Goal: Task Accomplishment & Management: Manage account settings

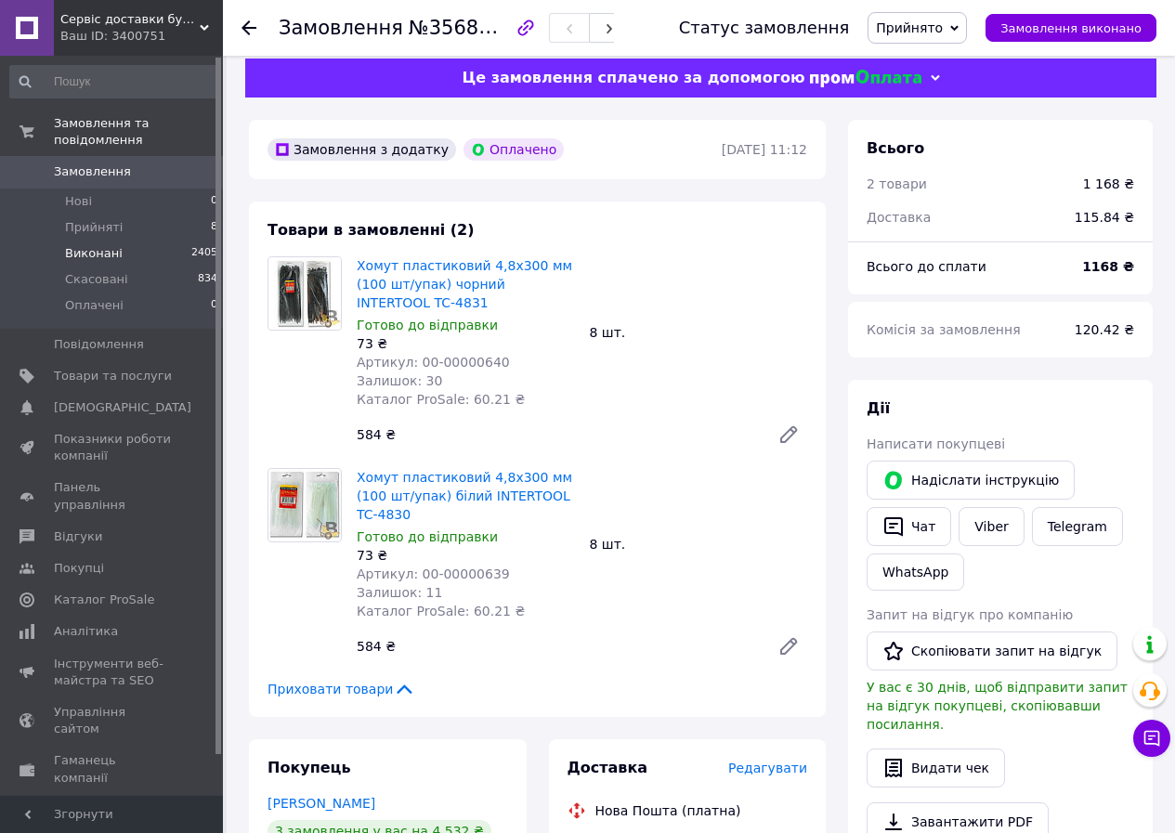
scroll to position [16, 0]
click at [109, 219] on li "Прийняті 8" at bounding box center [114, 227] width 228 height 26
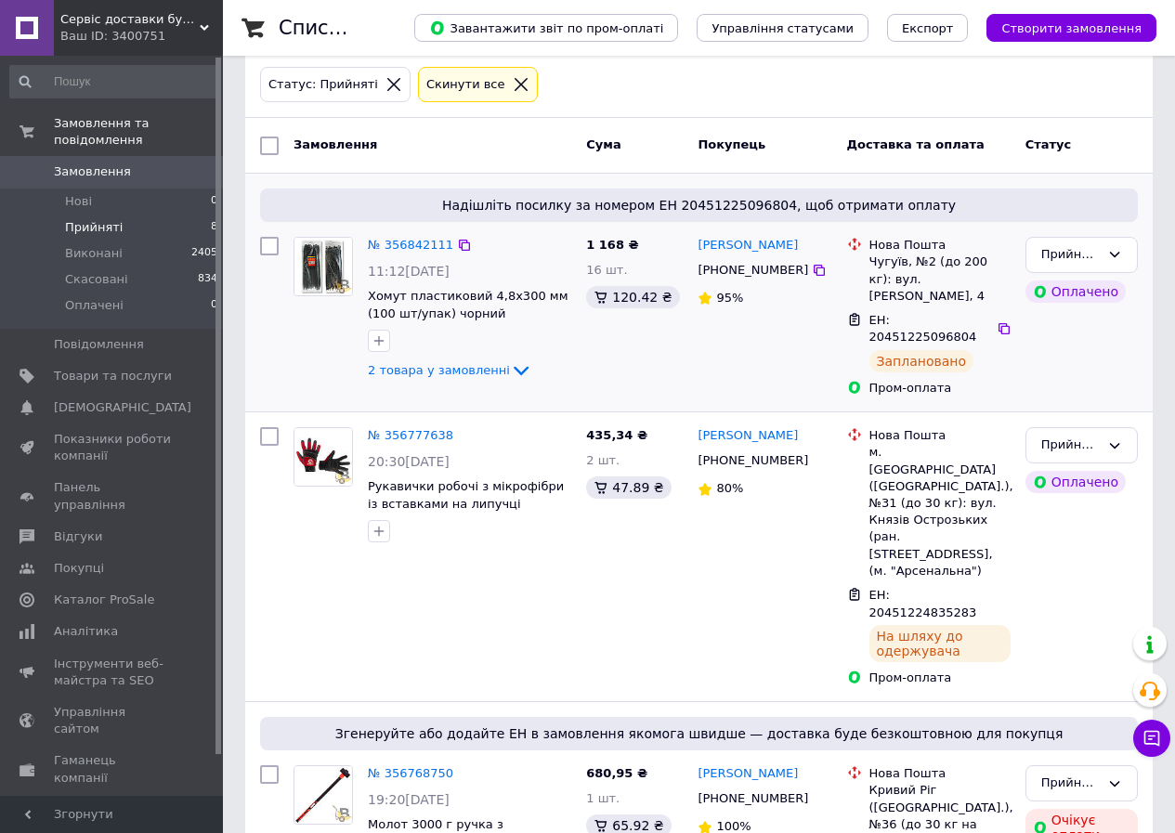
scroll to position [186, 0]
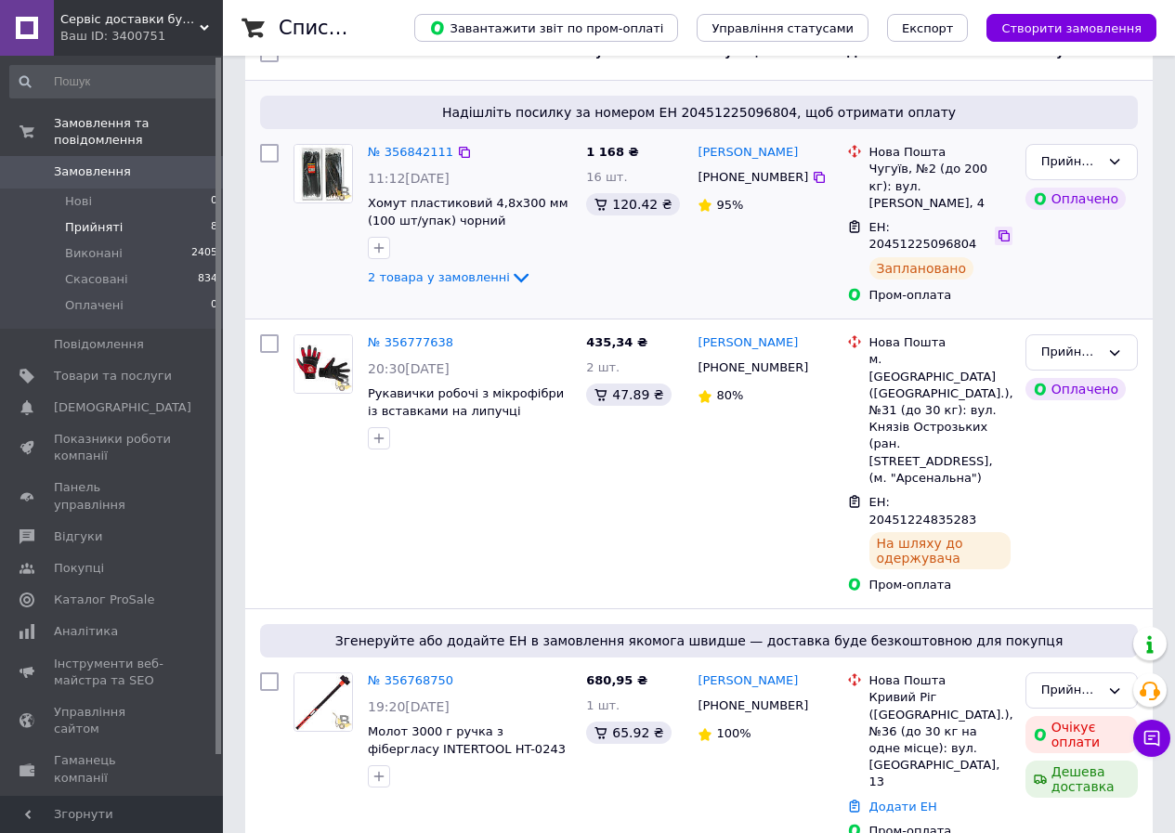
click at [996, 228] on icon at bounding box center [1003, 235] width 15 height 15
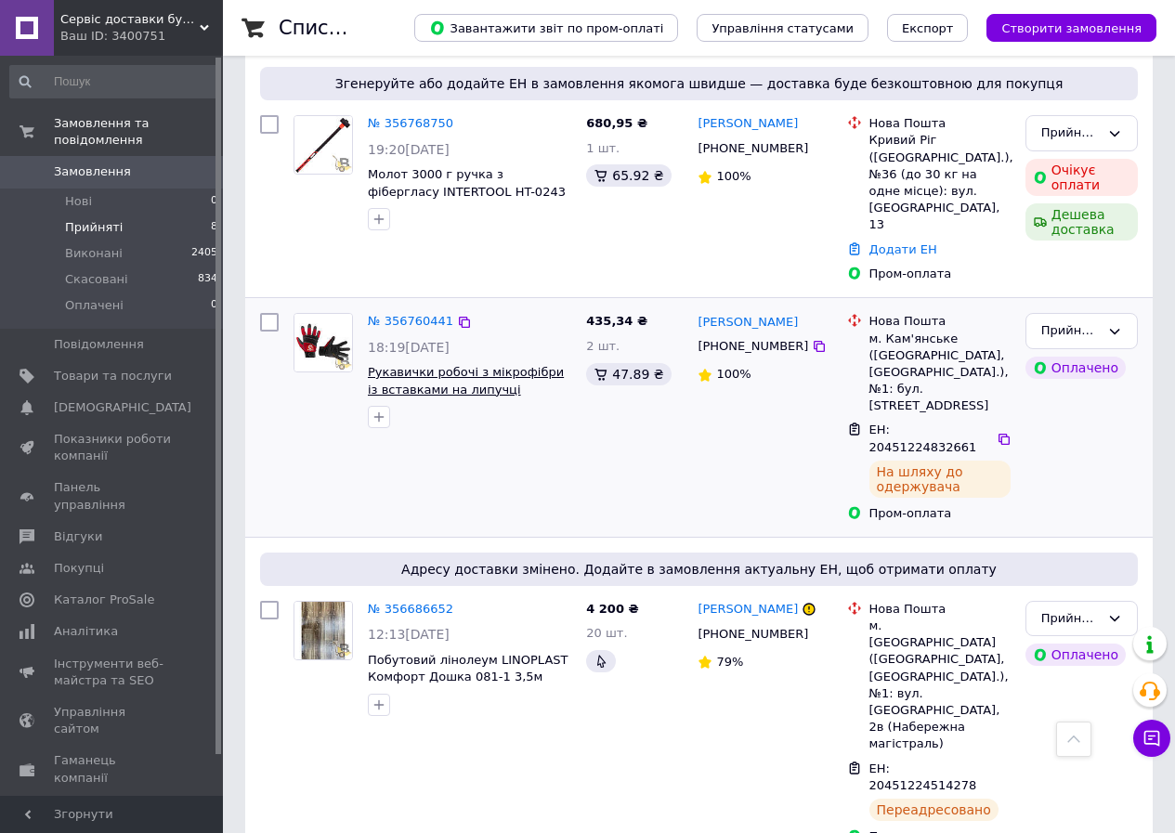
scroll to position [836, 0]
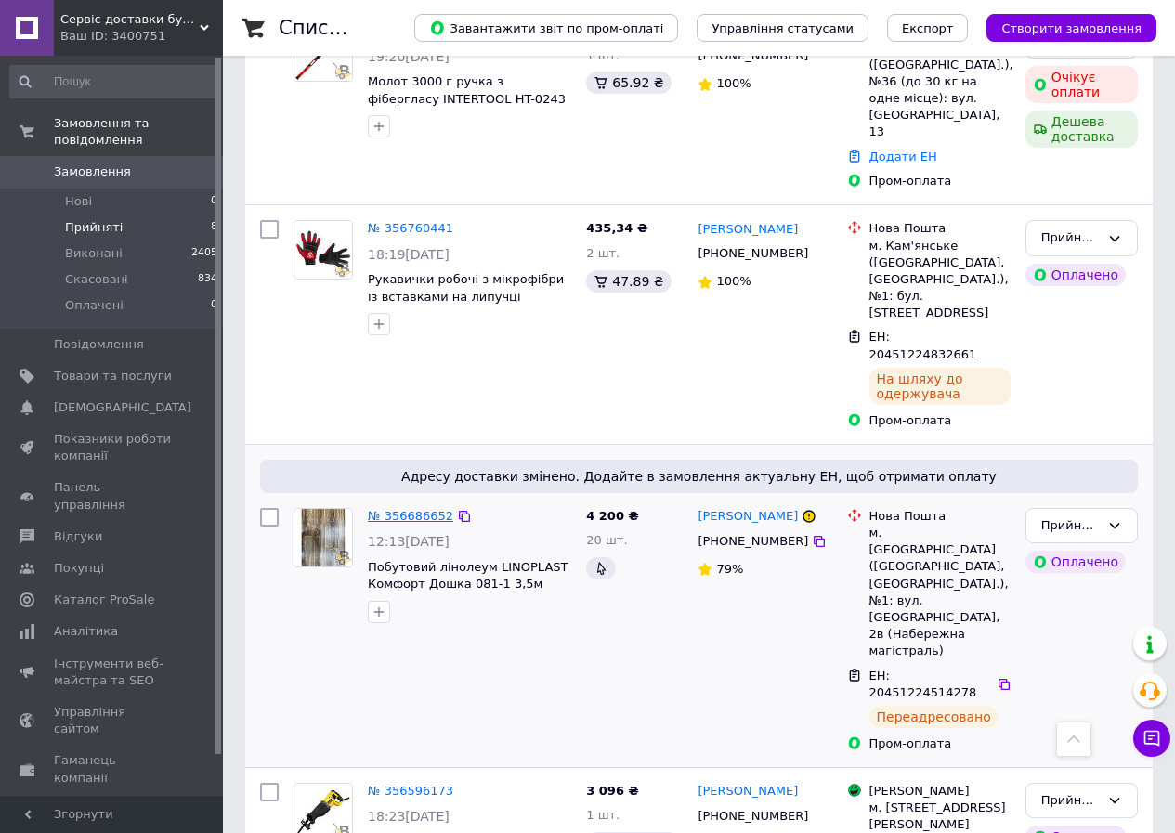
click at [411, 509] on link "№ 356686652" at bounding box center [410, 516] width 85 height 14
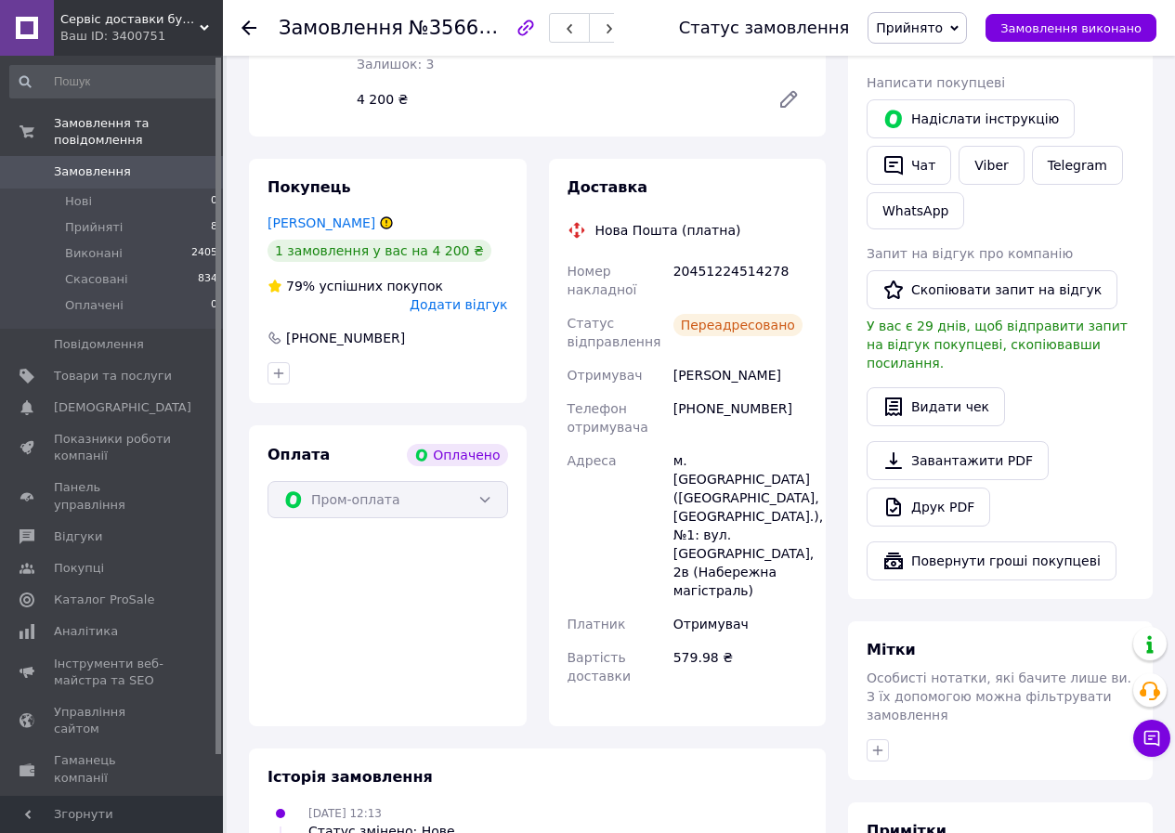
scroll to position [407, 0]
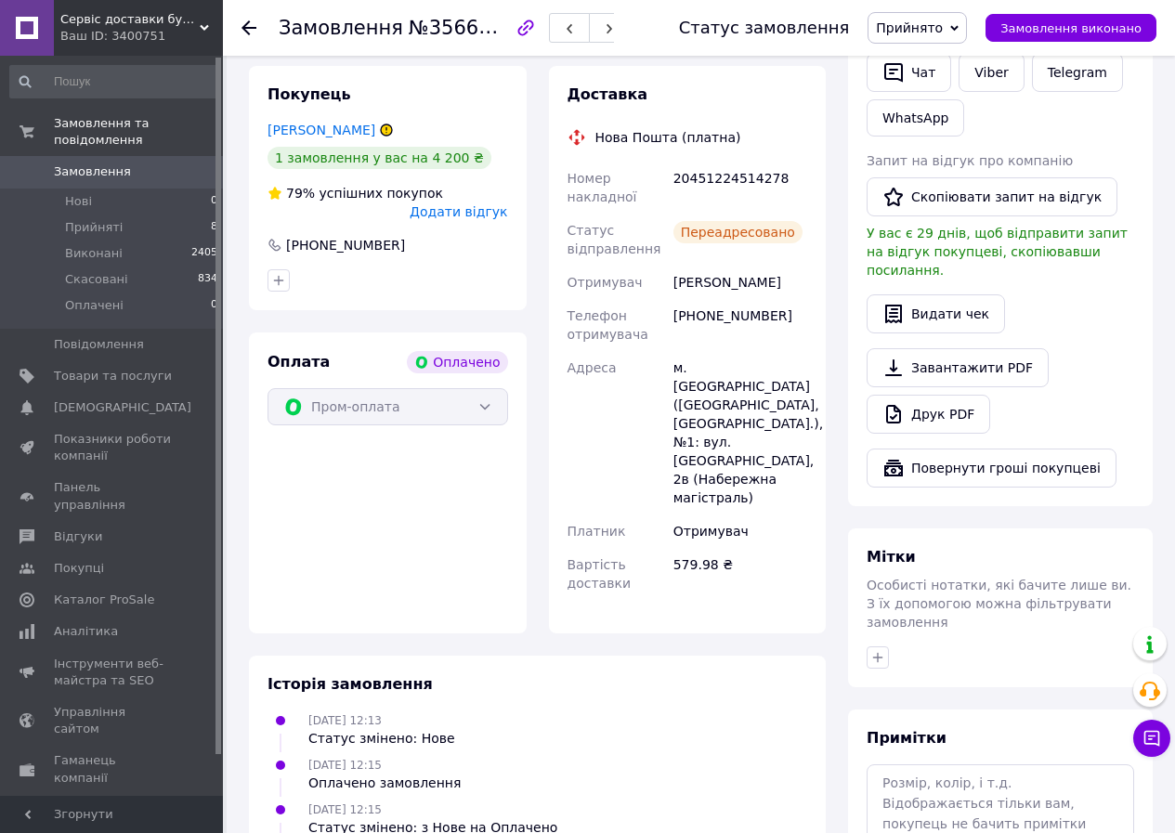
click at [699, 168] on div "20451224514278" at bounding box center [739, 188] width 141 height 52
copy div "20451224514278"
click at [145, 214] on li "Прийняті 8" at bounding box center [114, 227] width 228 height 26
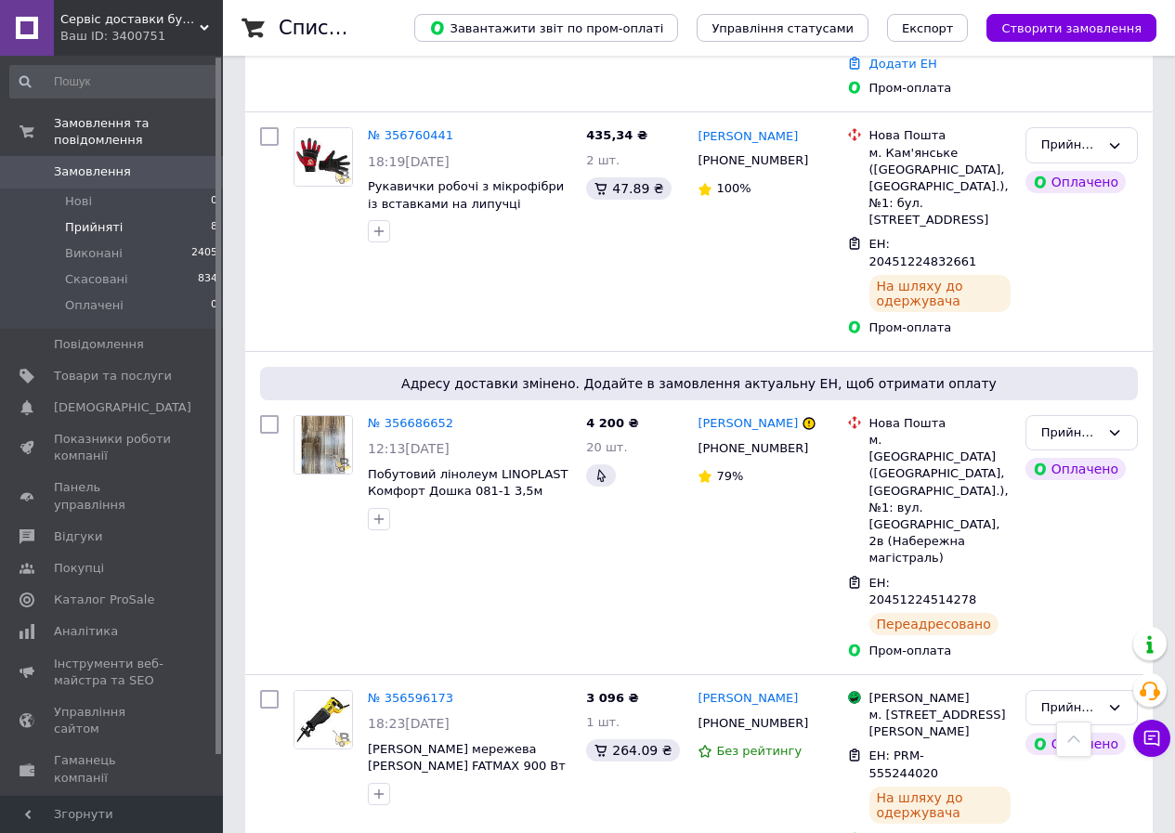
scroll to position [1111, 0]
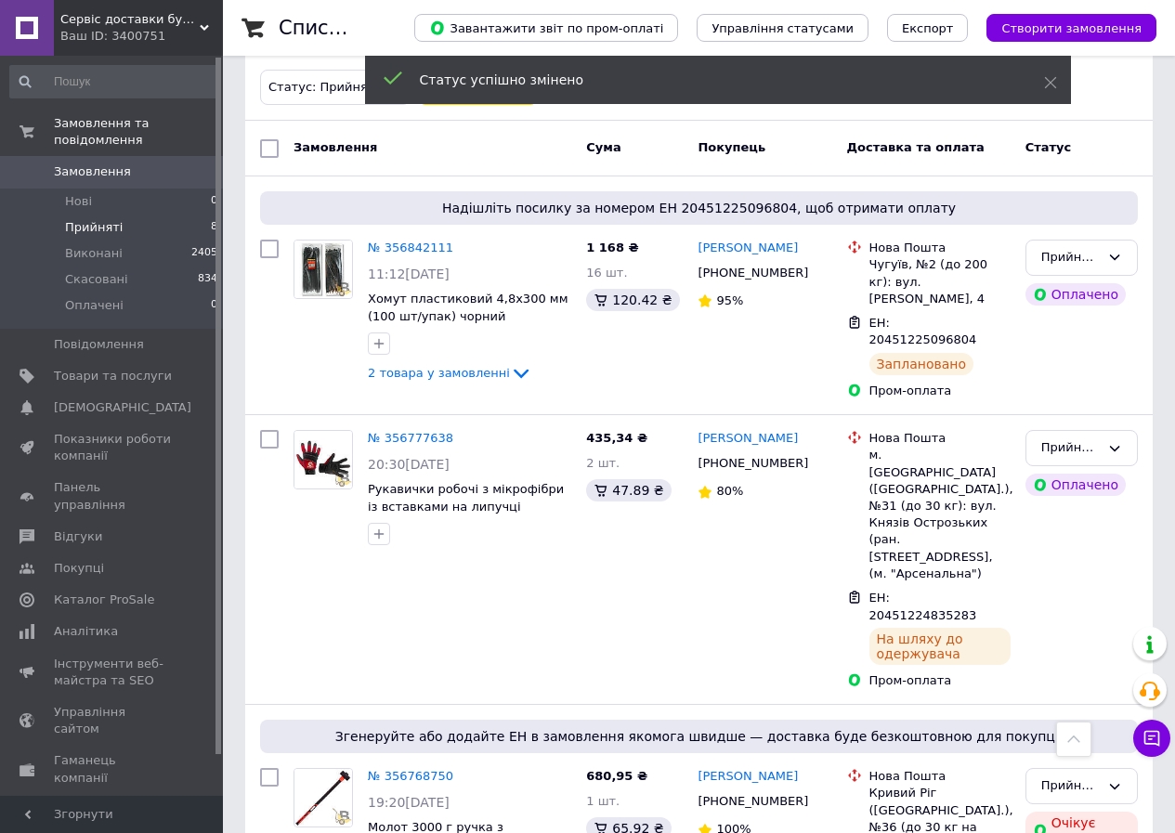
scroll to position [0, 0]
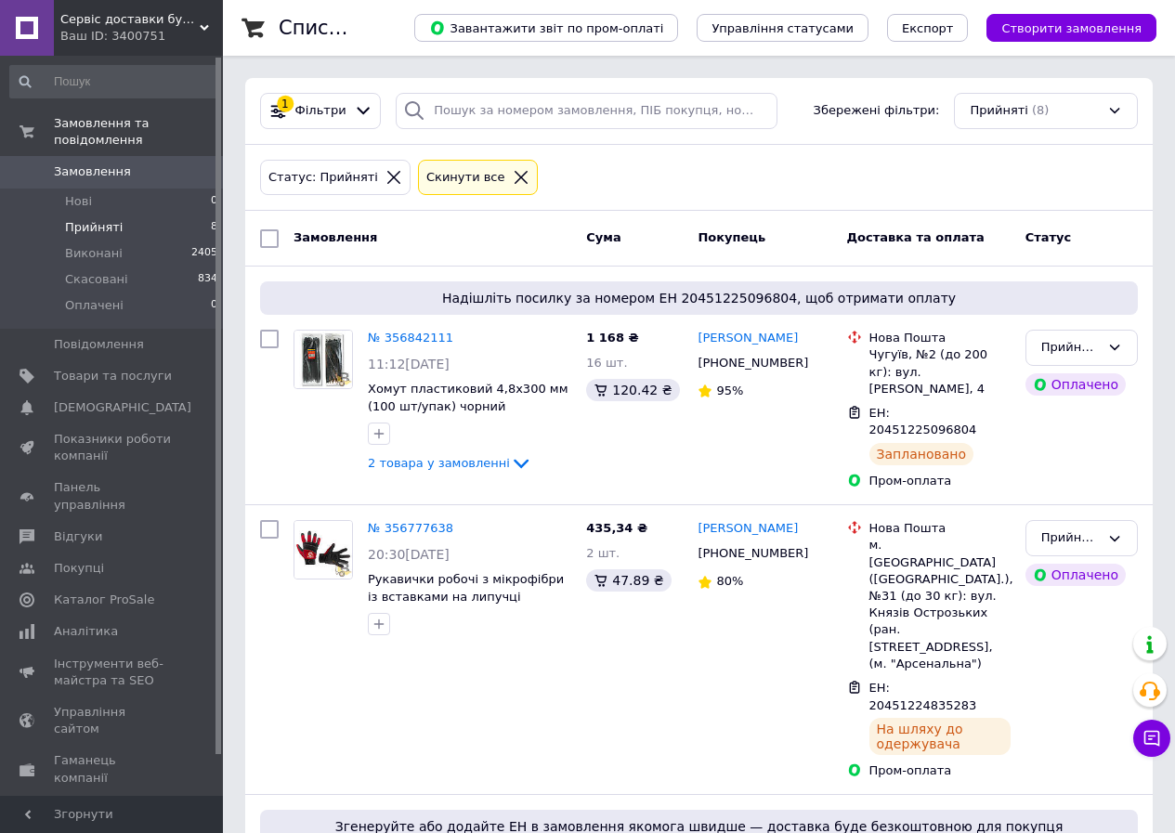
click at [162, 214] on li "Прийняті 8" at bounding box center [114, 227] width 228 height 26
